Goal: Find specific page/section: Find specific page/section

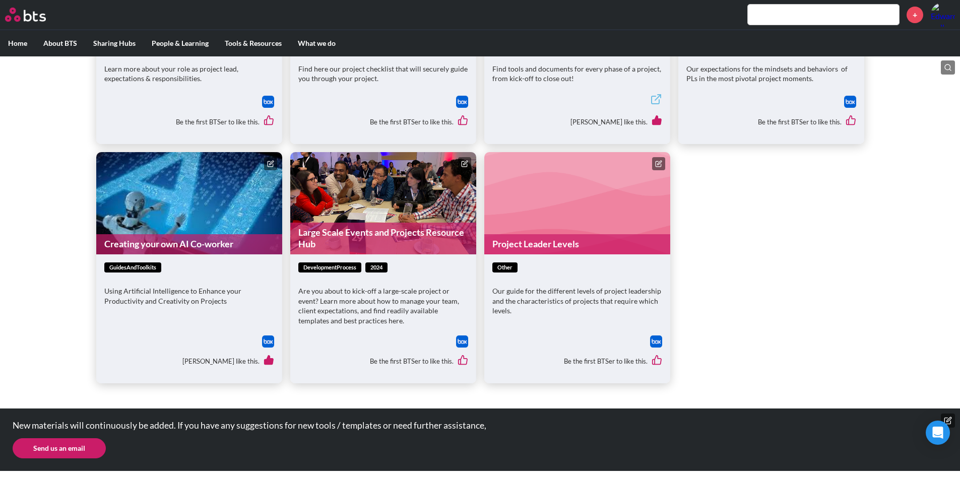
scroll to position [116, 0]
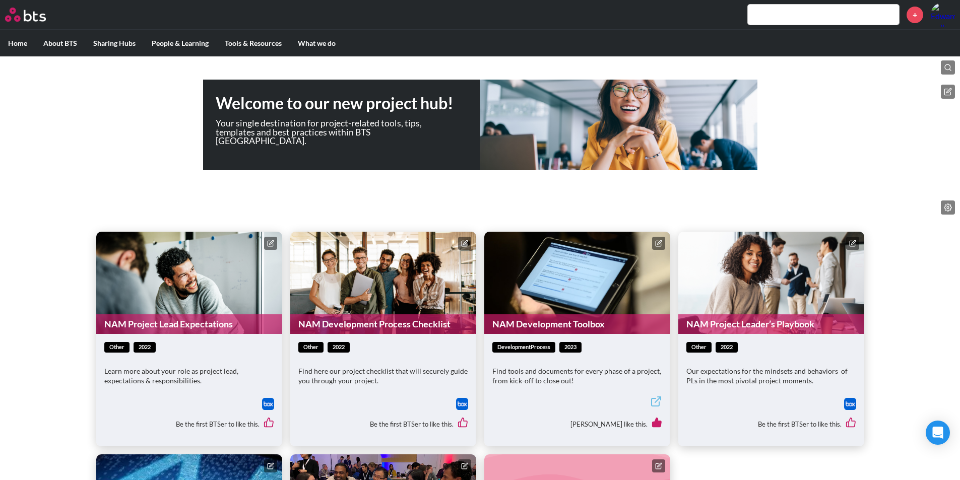
click at [546, 320] on link "NAM Development Toolbox" at bounding box center [577, 324] width 186 height 20
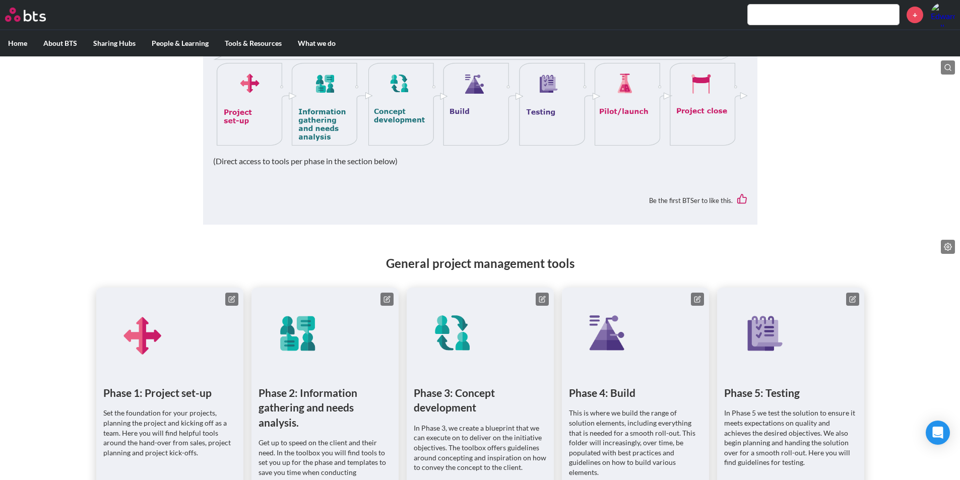
scroll to position [454, 0]
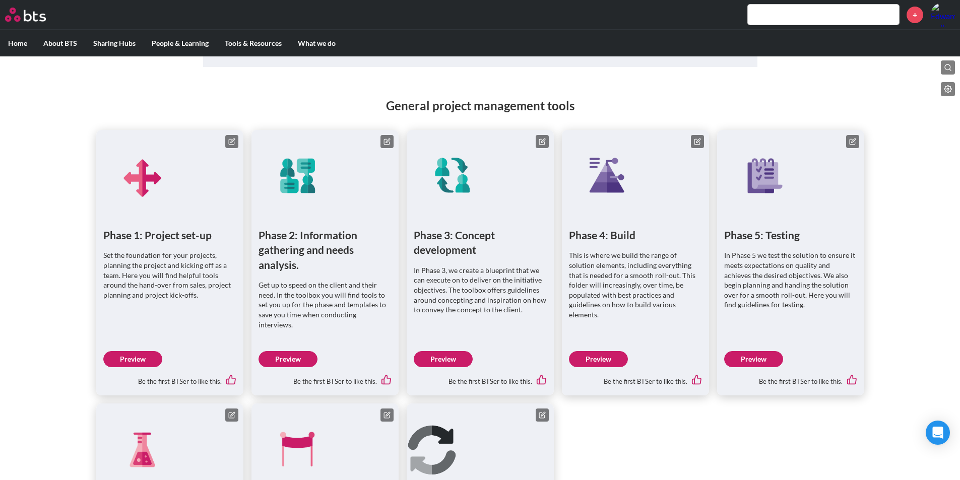
click at [124, 351] on link "Preview" at bounding box center [132, 359] width 59 height 16
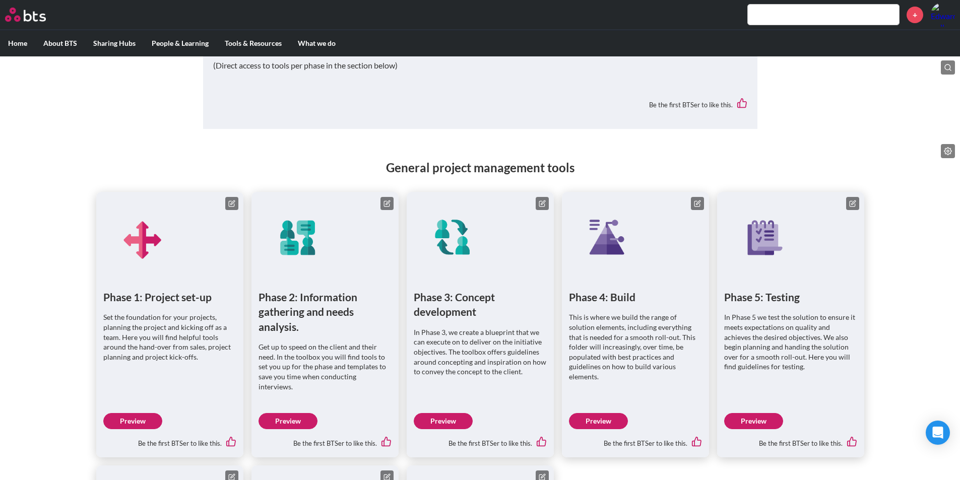
scroll to position [392, 0]
click at [133, 413] on link "Preview" at bounding box center [132, 421] width 59 height 16
